Goal: Task Accomplishment & Management: Manage account settings

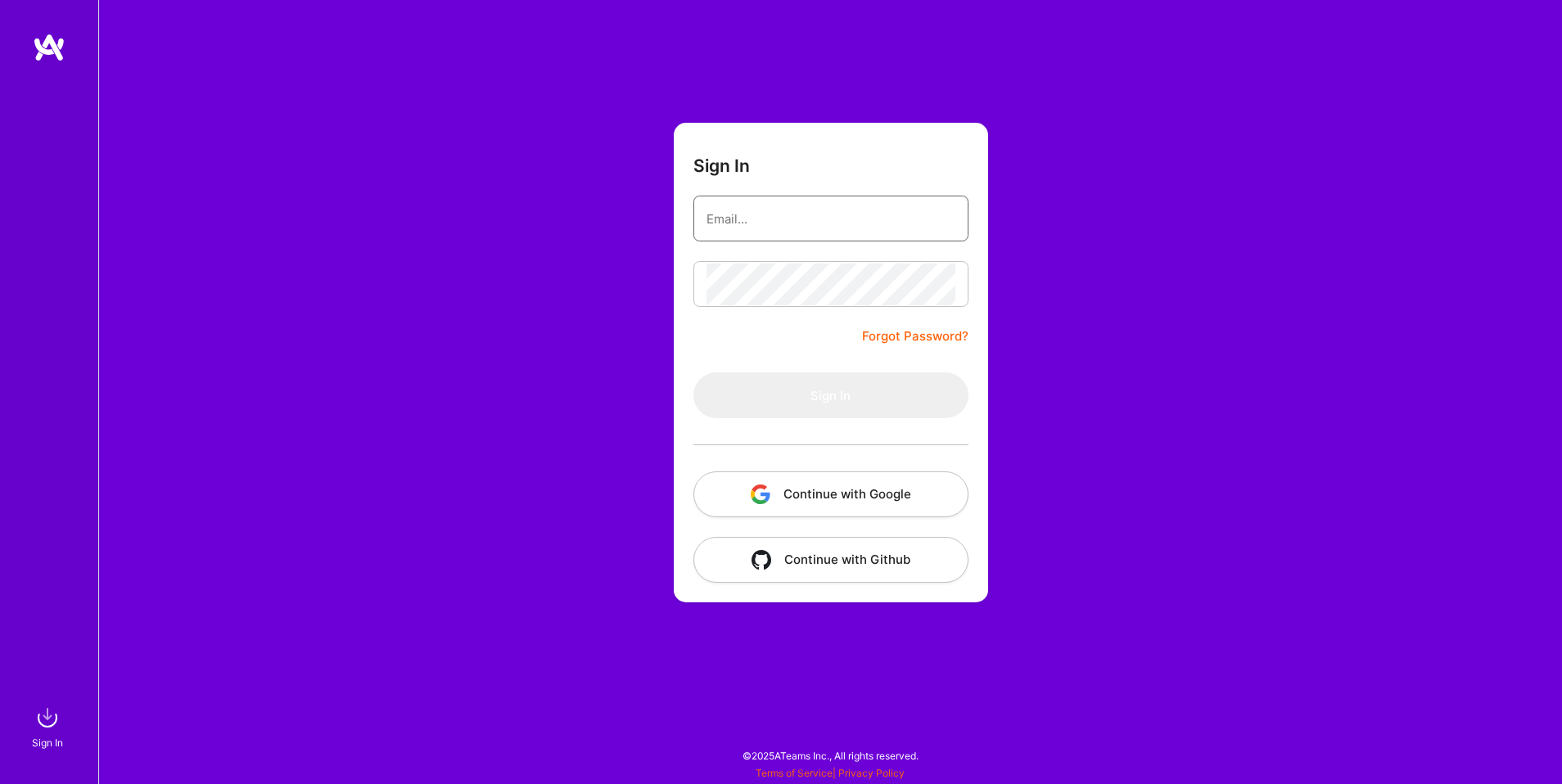
click at [820, 209] on input "email" at bounding box center [830, 219] width 249 height 42
type input "[PERSON_NAME][EMAIL_ADDRESS][DOMAIN_NAME]"
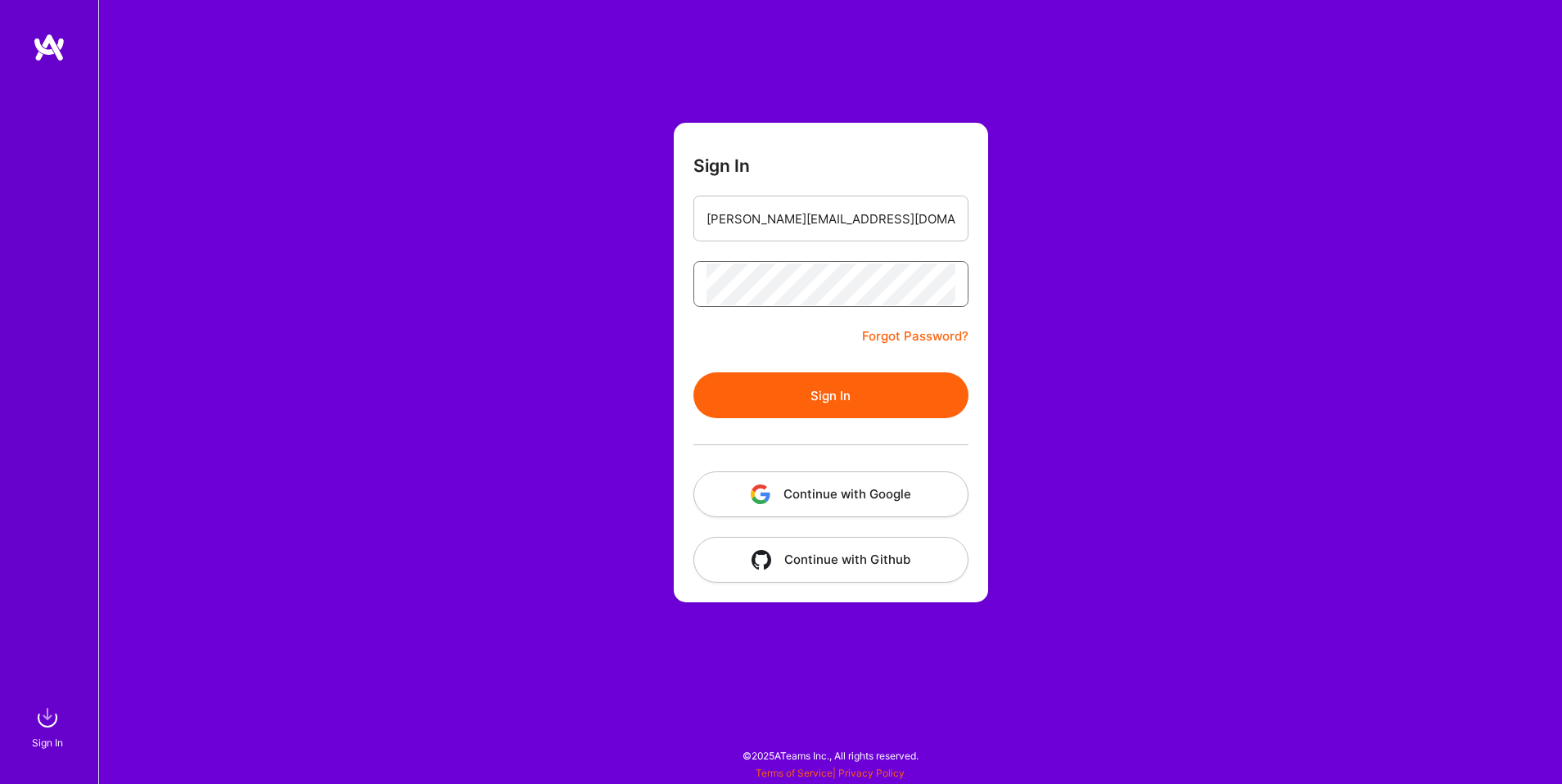
scroll to position [0, 324]
click at [693, 372] on button "Sign In" at bounding box center [830, 395] width 275 height 46
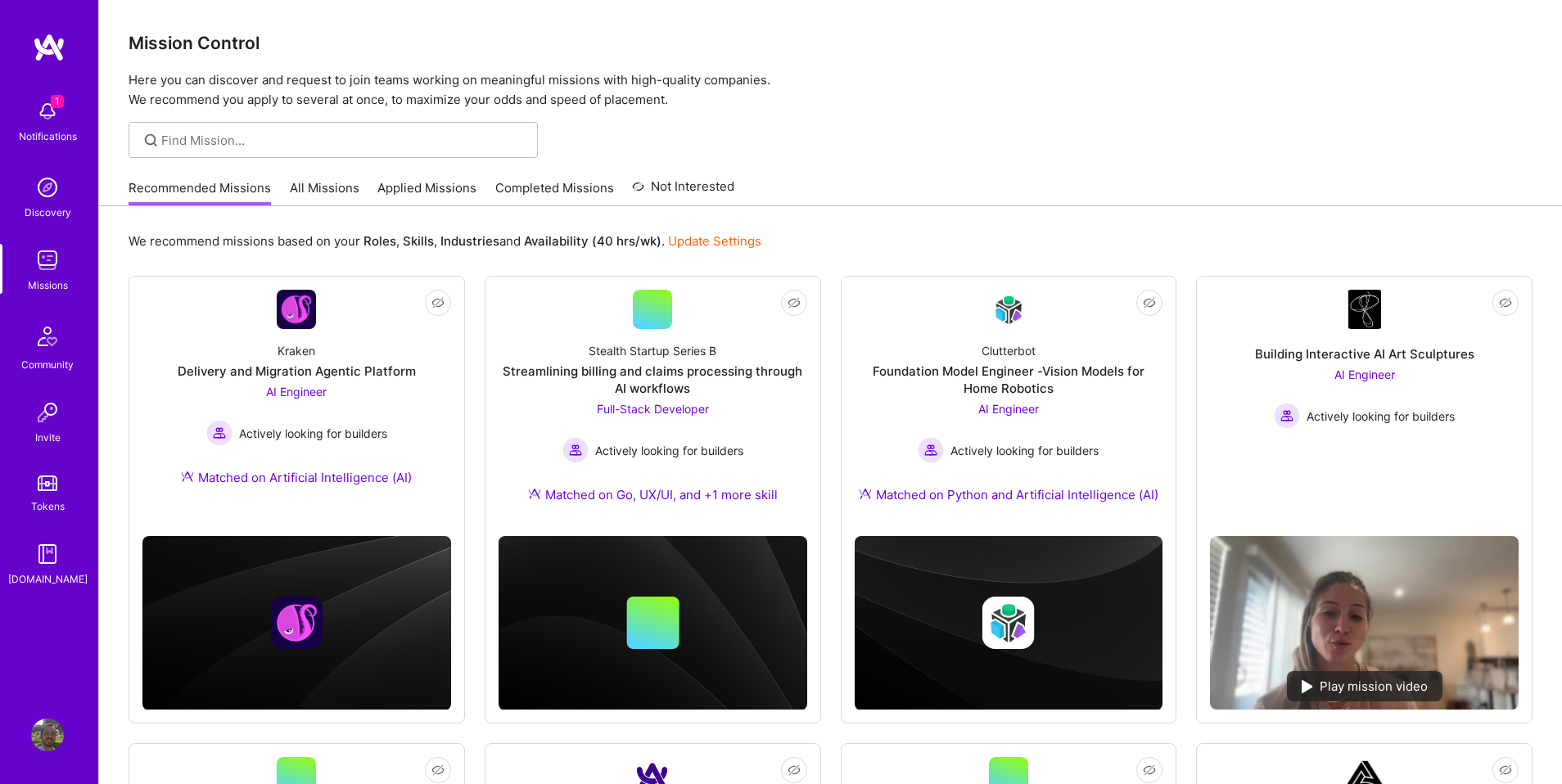
click at [68, 130] on div "Notifications" at bounding box center [48, 136] width 58 height 17
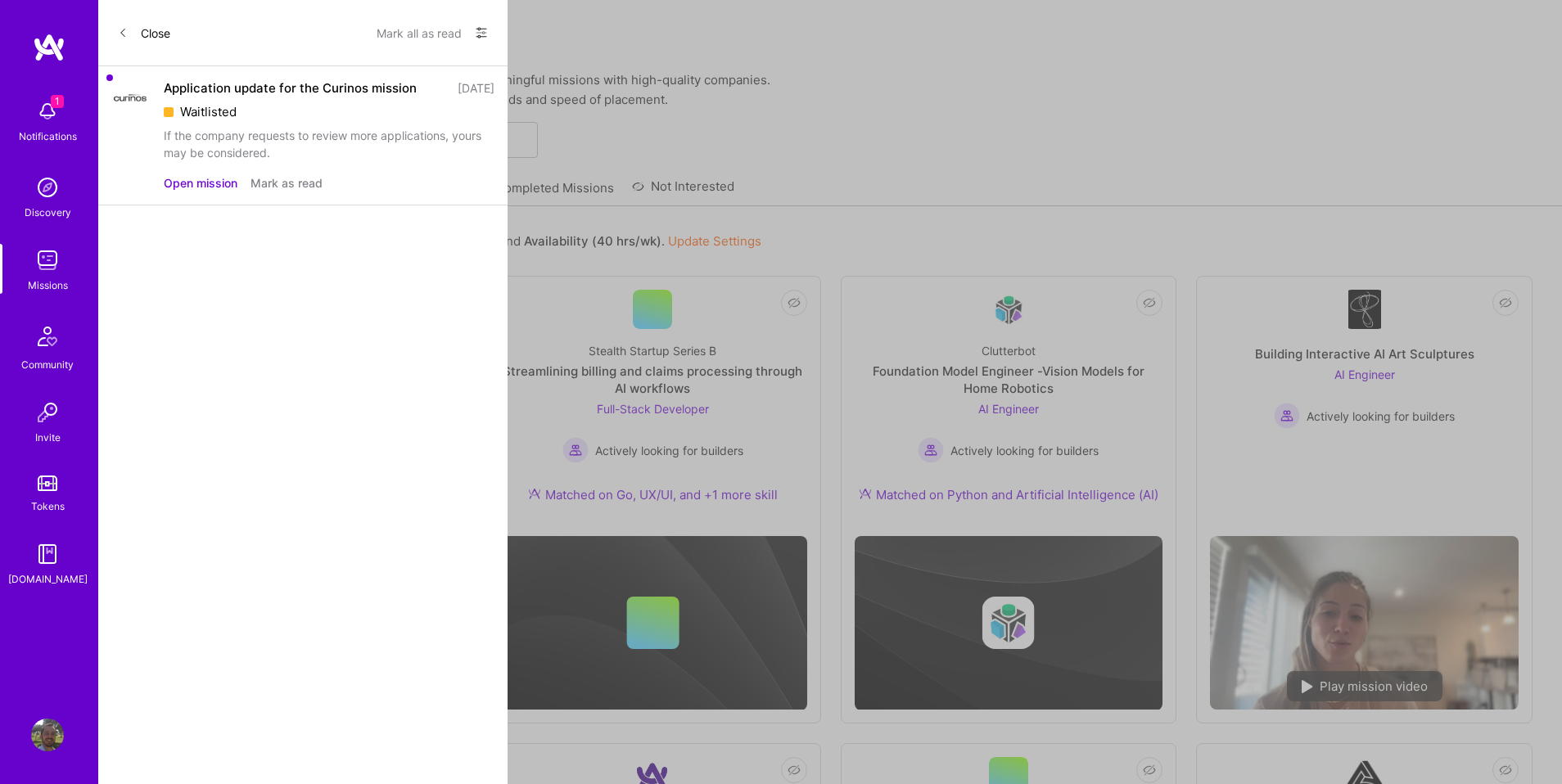
click at [68, 130] on div "1 Notifications Discovery Missions Community Invite Tokens [DOMAIN_NAME]" at bounding box center [49, 340] width 98 height 496
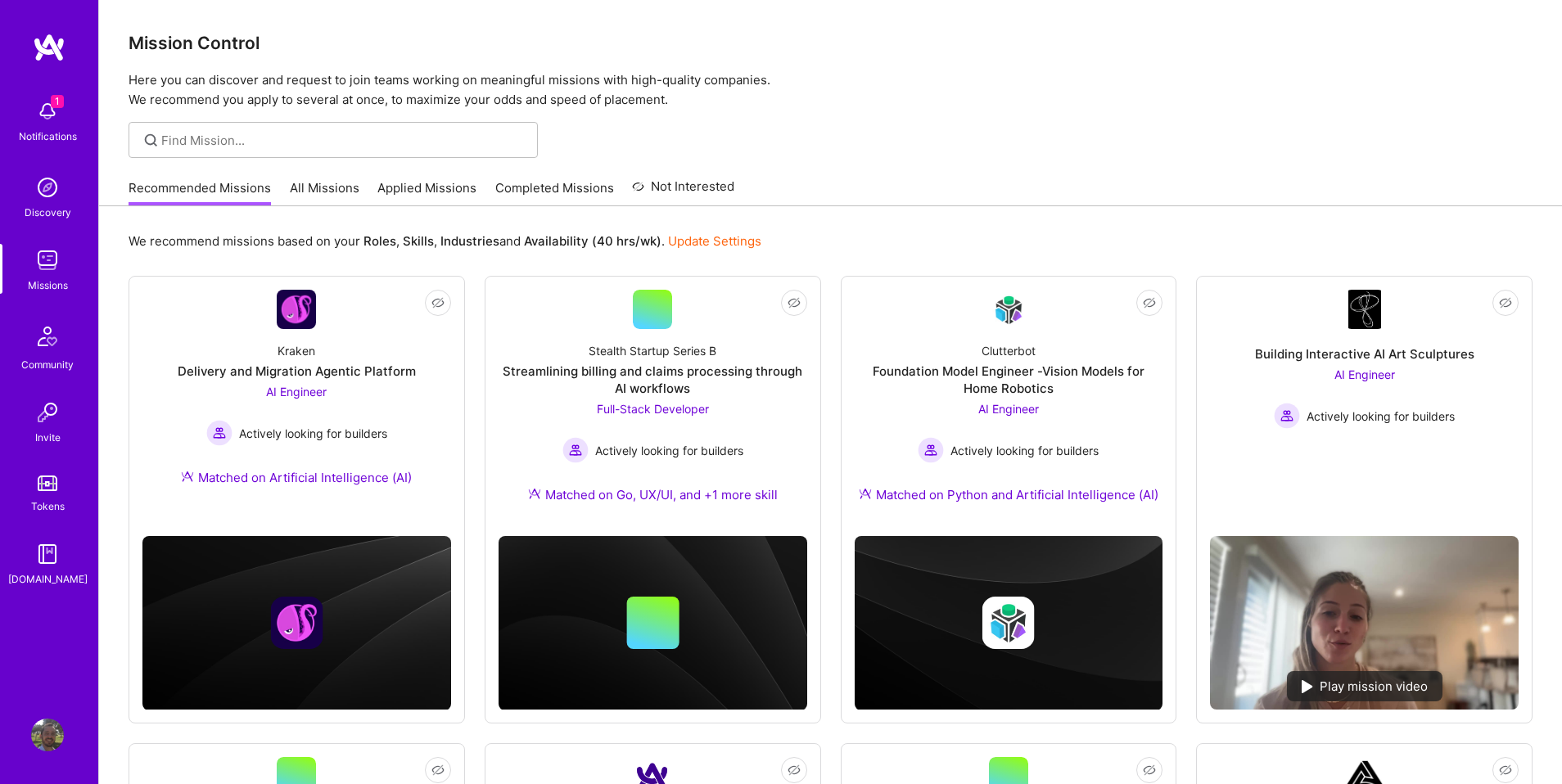
click at [68, 130] on div "Notifications" at bounding box center [48, 136] width 58 height 17
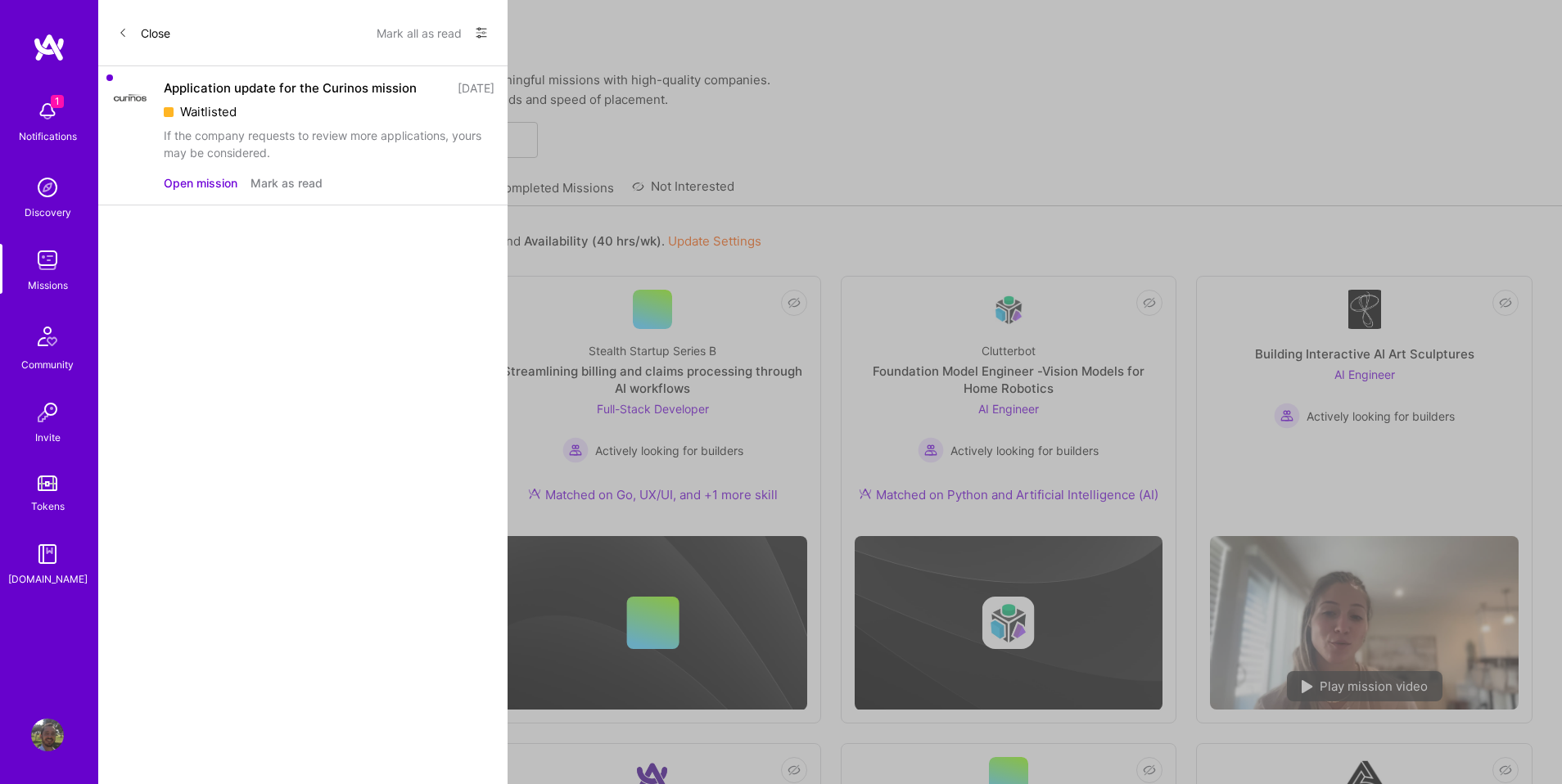
click at [282, 186] on button "Mark as read" at bounding box center [286, 183] width 72 height 17
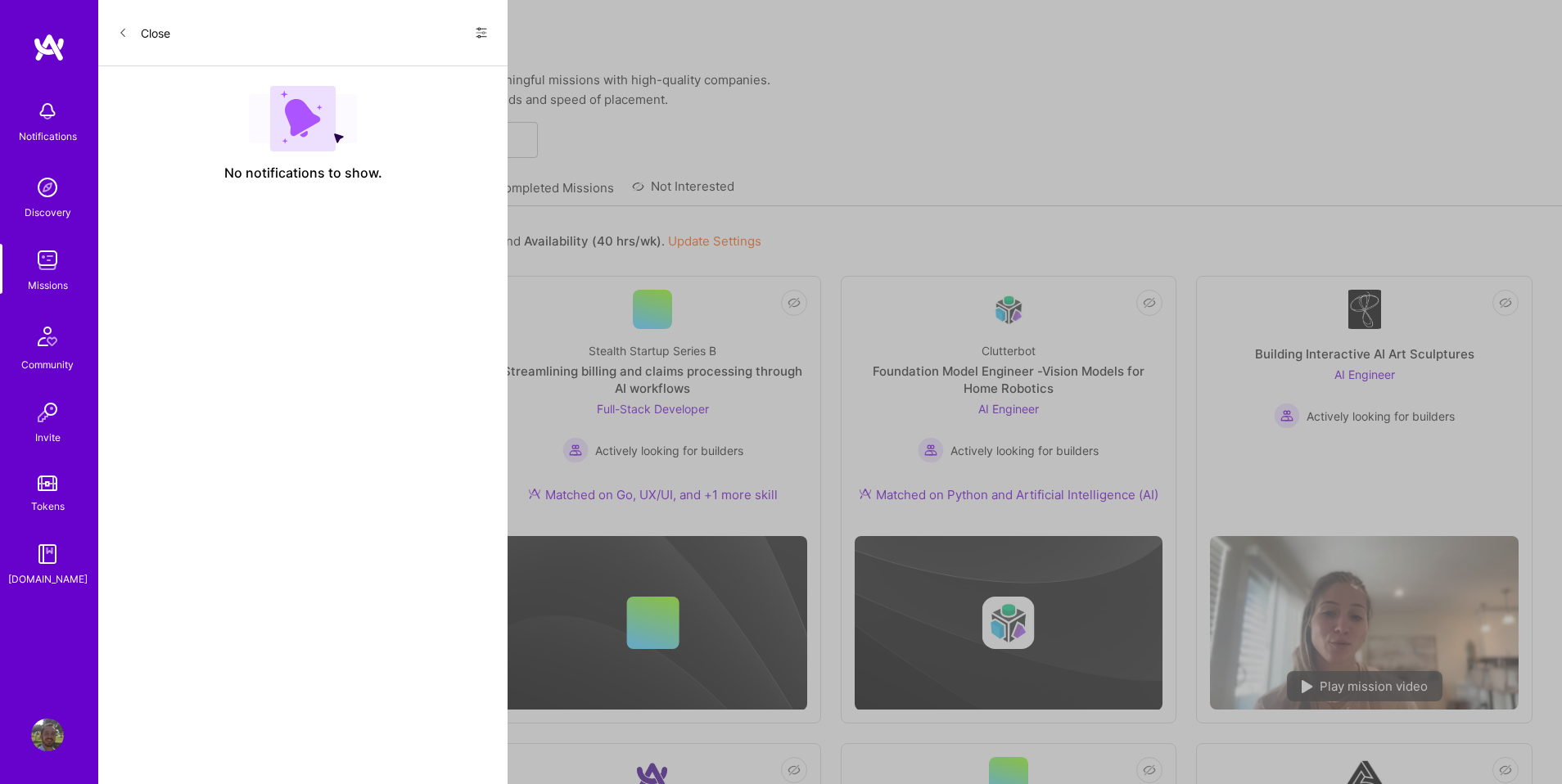
click at [29, 56] on link at bounding box center [49, 48] width 98 height 29
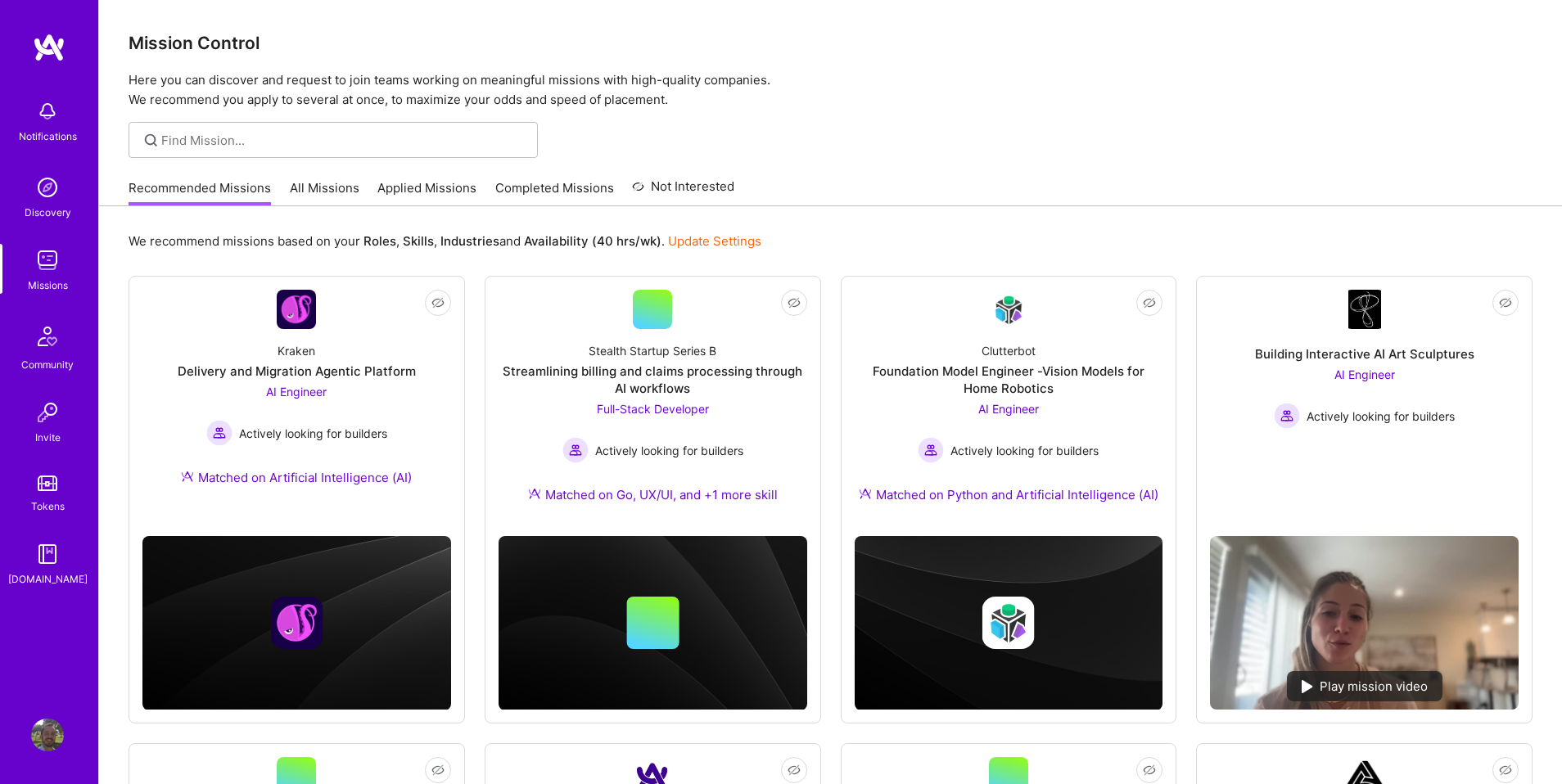
click at [326, 183] on link "All Missions" at bounding box center [325, 193] width 69 height 27
